Goal: Information Seeking & Learning: Learn about a topic

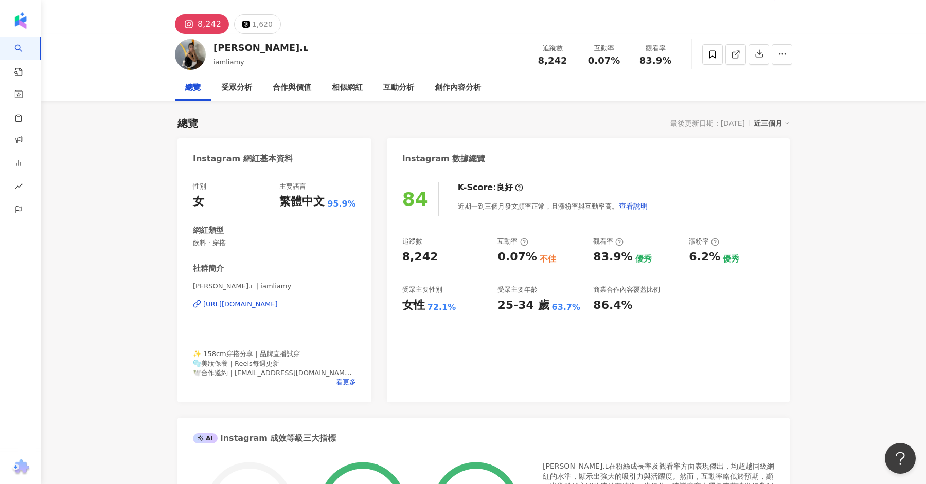
scroll to position [26, 0]
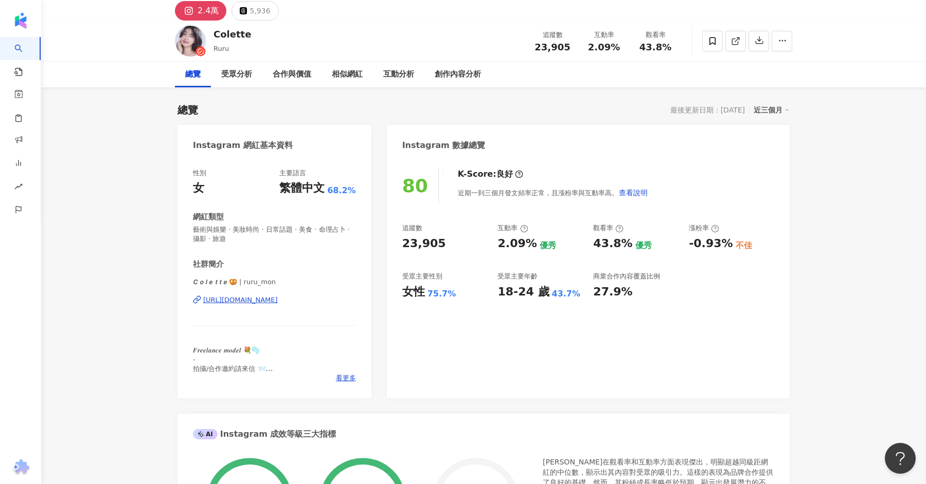
scroll to position [40, 0]
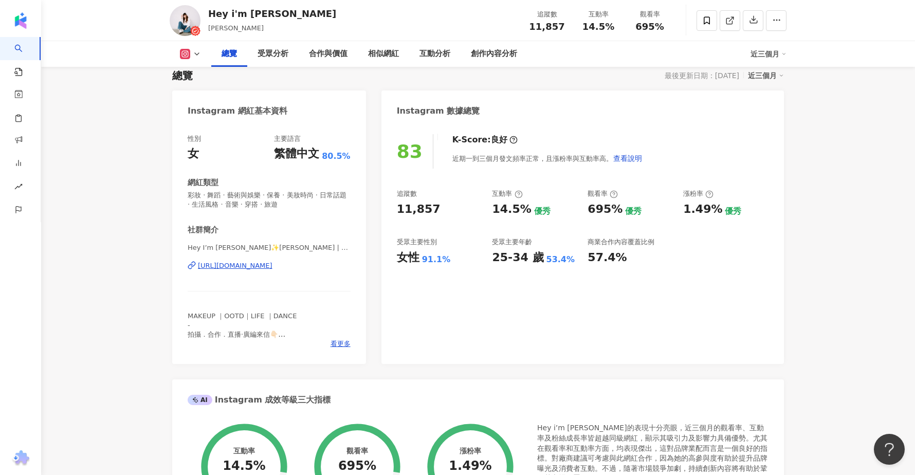
scroll to position [75, 0]
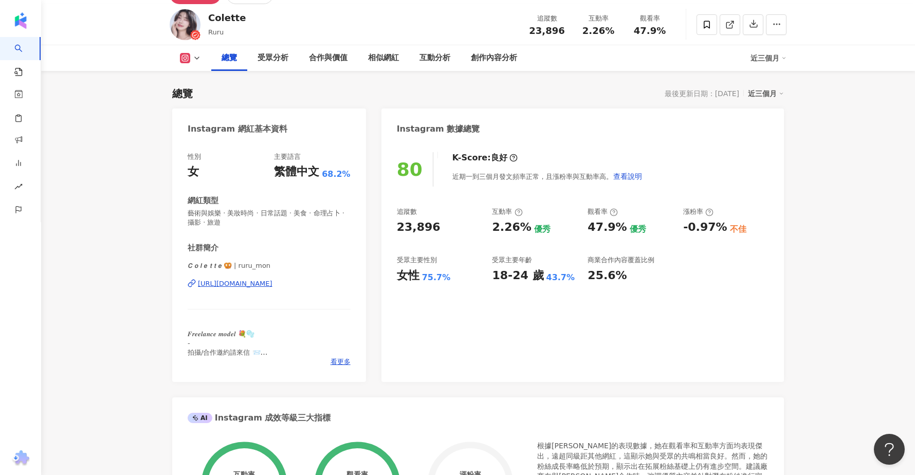
scroll to position [47, 0]
